Goal: Task Accomplishment & Management: Manage account settings

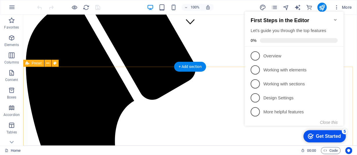
scroll to position [145, 0]
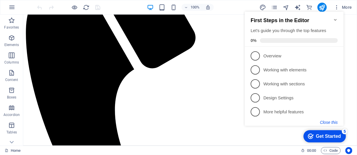
click at [335, 123] on button "Close this" at bounding box center [329, 122] width 18 height 5
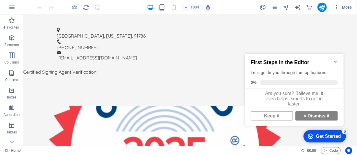
scroll to position [4, 0]
click at [279, 117] on link "Keep it" at bounding box center [271, 115] width 42 height 9
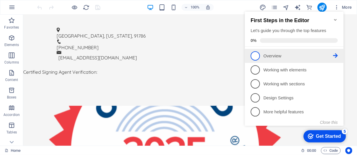
click at [256, 55] on span "1" at bounding box center [254, 55] width 9 height 9
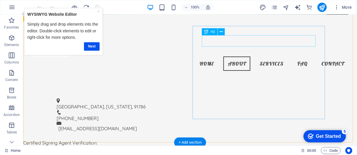
scroll to position [147, 0]
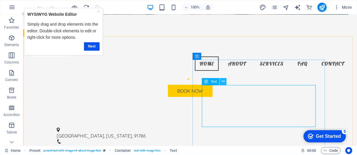
click at [224, 82] on icon at bounding box center [223, 81] width 3 height 6
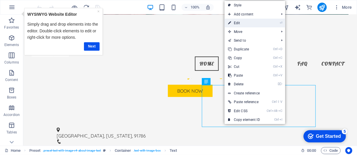
click at [239, 21] on link "⏎ Edit" at bounding box center [244, 23] width 39 height 9
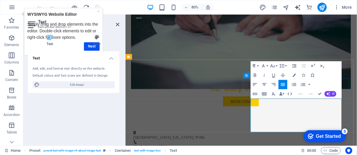
scroll to position [176, 0]
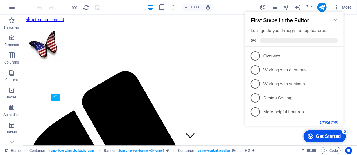
click at [335, 121] on button "Close this" at bounding box center [329, 122] width 18 height 5
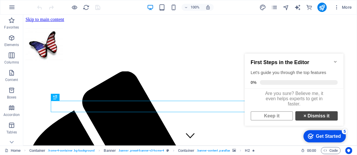
click at [320, 117] on link "× Dismiss it" at bounding box center [316, 115] width 42 height 9
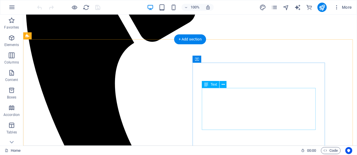
scroll to position [232, 0]
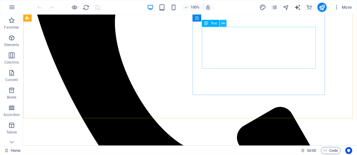
click at [225, 24] on button at bounding box center [223, 23] width 7 height 7
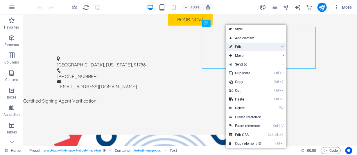
click at [237, 44] on link "⏎ Edit" at bounding box center [245, 46] width 39 height 9
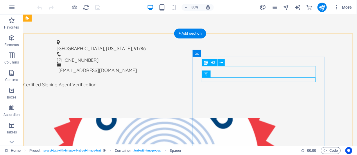
scroll to position [204, 0]
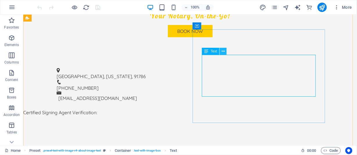
click at [223, 51] on icon at bounding box center [223, 51] width 3 height 6
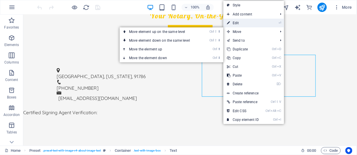
drag, startPoint x: 236, startPoint y: 21, endPoint x: 142, endPoint y: 8, distance: 95.6
click at [236, 21] on link "⏎ Edit" at bounding box center [242, 23] width 39 height 9
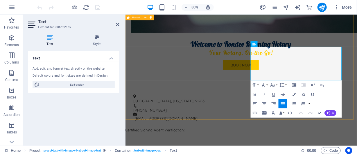
scroll to position [232, 0]
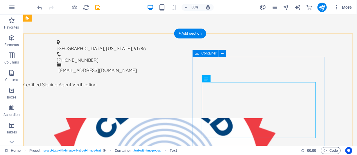
scroll to position [204, 0]
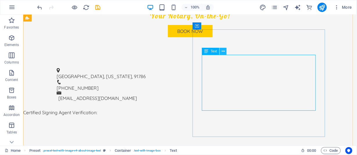
click at [224, 52] on icon at bounding box center [223, 51] width 3 height 6
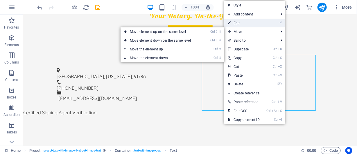
click at [237, 23] on link "⏎ Edit" at bounding box center [243, 23] width 39 height 9
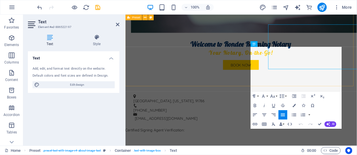
scroll to position [232, 0]
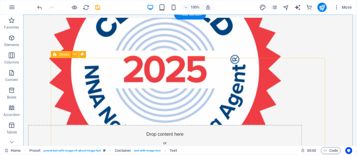
scroll to position [349, 0]
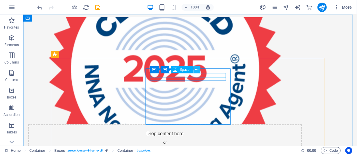
click at [197, 71] on icon at bounding box center [196, 69] width 3 height 6
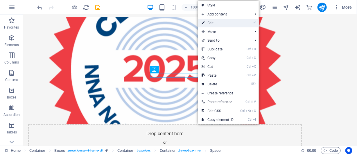
click at [217, 19] on link "⏎ Edit" at bounding box center [217, 23] width 39 height 9
select select "px"
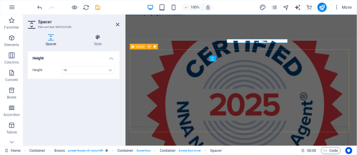
scroll to position [377, 0]
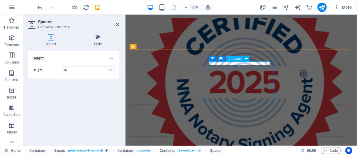
click at [248, 59] on button at bounding box center [247, 59] width 6 height 6
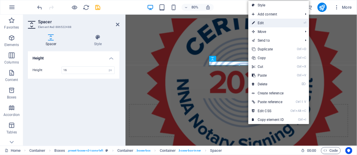
click at [265, 23] on link "⏎ Edit" at bounding box center [267, 23] width 39 height 9
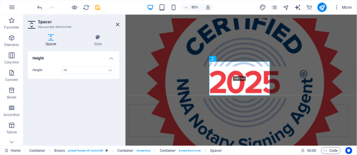
drag, startPoint x: 239, startPoint y: 65, endPoint x: 244, endPoint y: 102, distance: 37.0
type input "144"
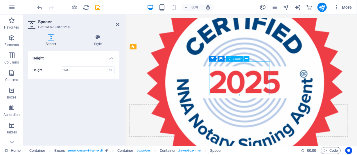
click at [245, 58] on button at bounding box center [247, 59] width 6 height 6
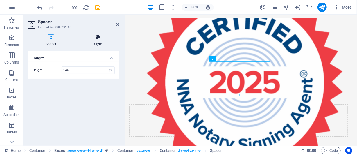
click at [99, 37] on icon at bounding box center [97, 37] width 43 height 6
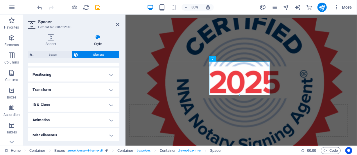
scroll to position [167, 0]
click at [113, 134] on h4 "Miscellaneous" at bounding box center [73, 134] width 91 height 14
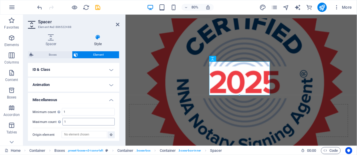
scroll to position [203, 0]
click at [111, 98] on h4 "Miscellaneous" at bounding box center [73, 97] width 91 height 10
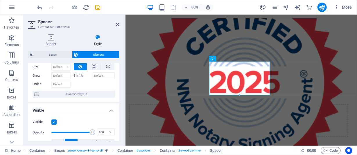
scroll to position [0, 0]
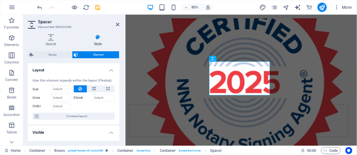
click at [109, 69] on h4 "Layout" at bounding box center [73, 68] width 91 height 10
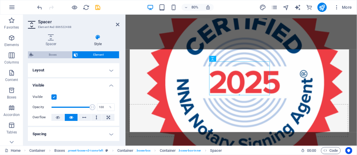
click at [50, 55] on span "Boxes" at bounding box center [52, 54] width 35 height 7
select select "rem"
select select "preset-boxes-v3-icons-left"
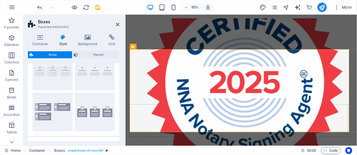
scroll to position [142, 0]
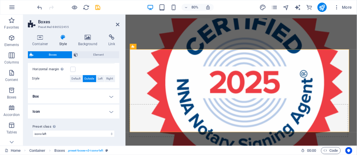
click at [111, 112] on h4 "Icon" at bounding box center [73, 111] width 91 height 14
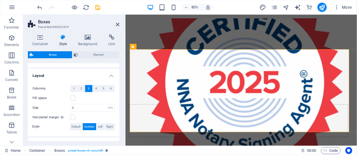
scroll to position [89, 0]
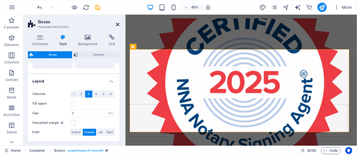
click at [118, 24] on icon at bounding box center [117, 24] width 3 height 5
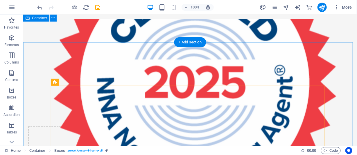
scroll to position [349, 0]
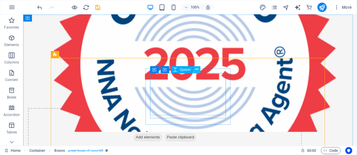
click at [198, 68] on icon at bounding box center [196, 69] width 3 height 6
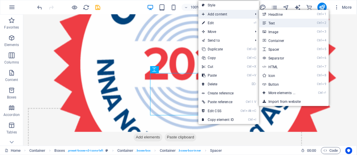
click at [276, 22] on link "Ctrl 2 Text" at bounding box center [283, 23] width 48 height 9
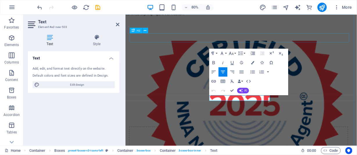
scroll to position [377, 0]
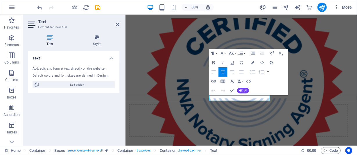
click at [38, 58] on h4 "Text" at bounding box center [73, 56] width 91 height 10
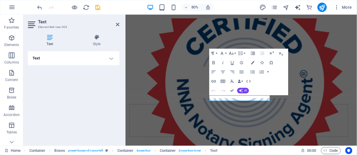
click at [38, 58] on h4 "Text" at bounding box center [73, 58] width 91 height 14
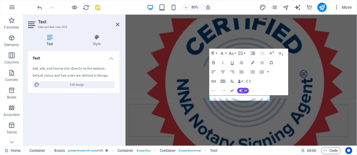
click at [85, 72] on div "Add, edit, and format text directly on the website. Default colors and font siz…" at bounding box center [73, 77] width 91 height 31
click at [78, 83] on span "Edit design" at bounding box center [77, 84] width 72 height 7
select select "px"
select select "200"
select select "px"
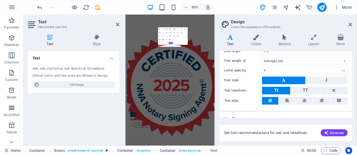
scroll to position [64, 0]
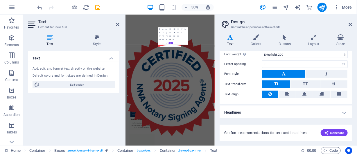
click at [345, 110] on h4 "Headlines" at bounding box center [286, 112] width 133 height 14
click at [344, 110] on h4 "Headlines" at bounding box center [286, 110] width 133 height 10
click at [55, 97] on div "Text Add, edit, and format text directly on the website. Default colors and fon…" at bounding box center [73, 95] width 91 height 89
click at [46, 67] on div "Add, edit, and format text directly on the website." at bounding box center [74, 68] width 82 height 5
click at [36, 57] on h4 "Text" at bounding box center [73, 56] width 91 height 10
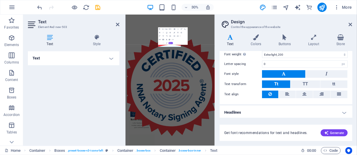
click at [36, 57] on h4 "Text" at bounding box center [73, 58] width 91 height 14
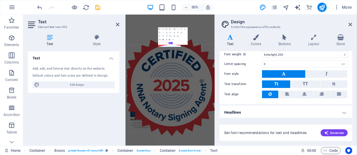
click at [51, 39] on icon at bounding box center [50, 37] width 44 height 6
click at [337, 7] on icon "button" at bounding box center [337, 7] width 6 height 6
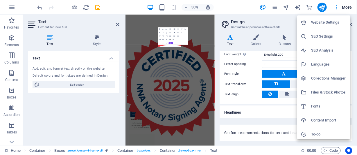
click at [337, 7] on div at bounding box center [178, 77] width 357 height 155
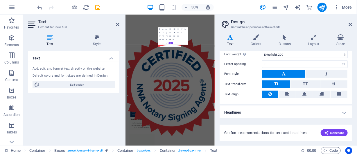
click at [30, 26] on icon at bounding box center [32, 24] width 9 height 9
click at [52, 39] on icon at bounding box center [50, 37] width 44 height 6
click at [53, 113] on div "Text Add, edit, and format text directly on the website. Default colors and fon…" at bounding box center [73, 95] width 91 height 89
click at [177, 37] on button "Ordered List" at bounding box center [177, 35] width 3 height 3
click at [351, 24] on icon at bounding box center [350, 24] width 3 height 5
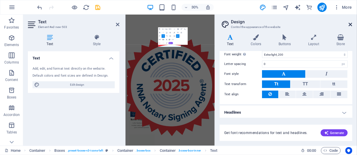
scroll to position [377, 0]
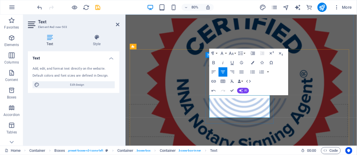
drag, startPoint x: 239, startPoint y: 117, endPoint x: 294, endPoint y: 139, distance: 59.3
click at [252, 63] on icon "button" at bounding box center [252, 62] width 3 height 3
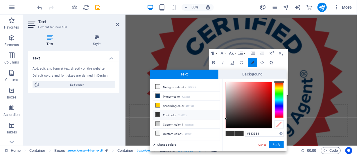
click at [252, 63] on icon "button" at bounding box center [252, 62] width 3 height 3
click at [260, 142] on link "Cancel" at bounding box center [263, 144] width 10 height 4
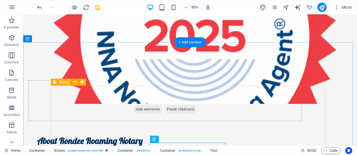
scroll to position [349, 0]
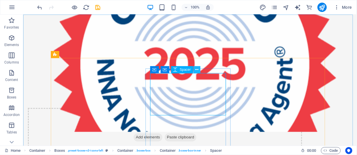
click at [199, 72] on button at bounding box center [196, 69] width 7 height 7
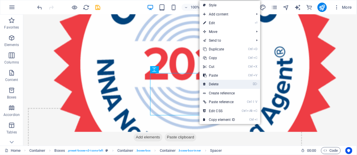
click at [209, 82] on link "⌦ Delete" at bounding box center [219, 84] width 39 height 9
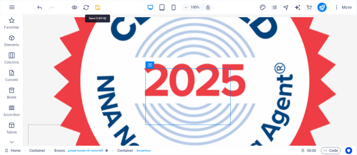
click at [98, 8] on icon "save" at bounding box center [98, 7] width 7 height 7
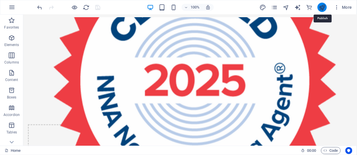
click at [322, 6] on icon "publish" at bounding box center [322, 7] width 7 height 7
